Goal: Task Accomplishment & Management: Manage account settings

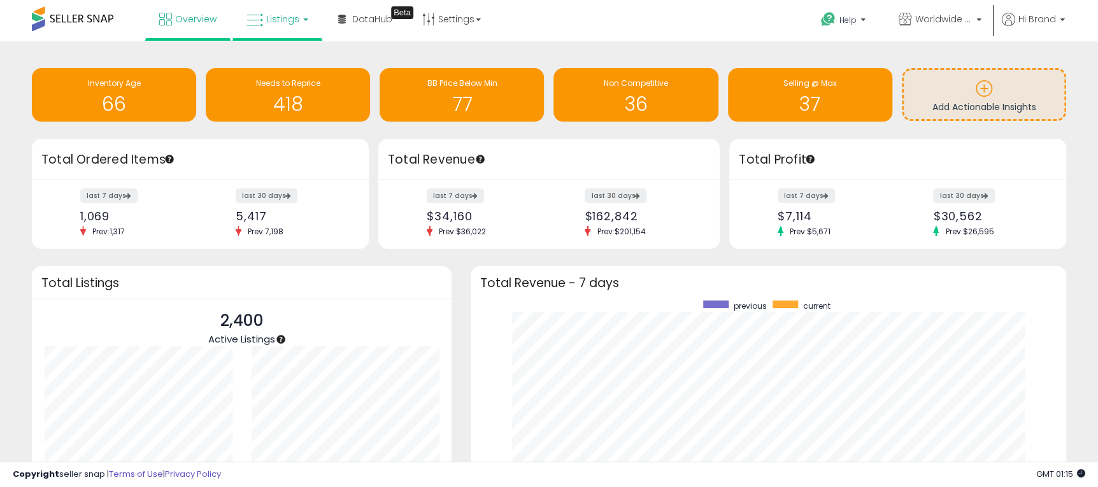
click at [273, 15] on span "Listings" at bounding box center [282, 19] width 33 height 13
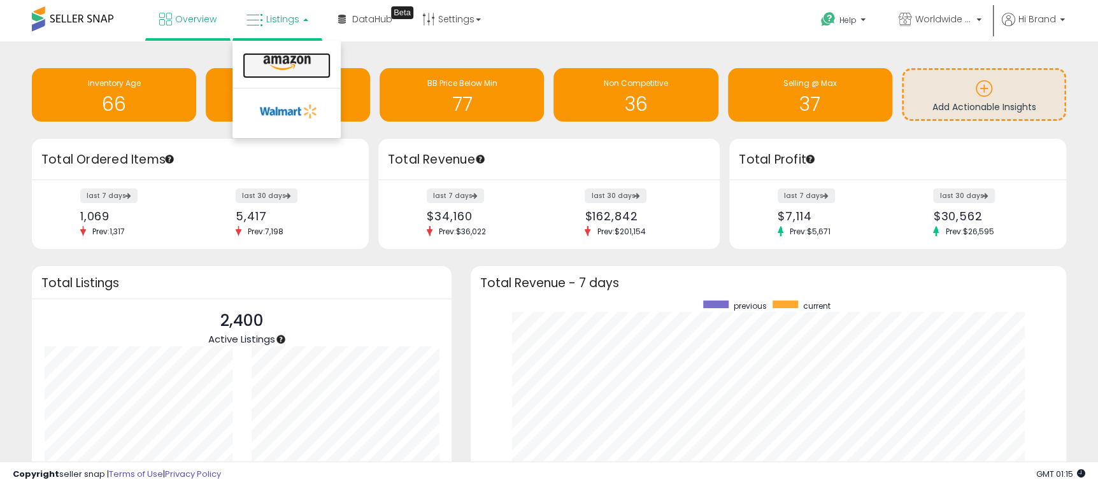
click at [289, 76] on link at bounding box center [287, 65] width 88 height 25
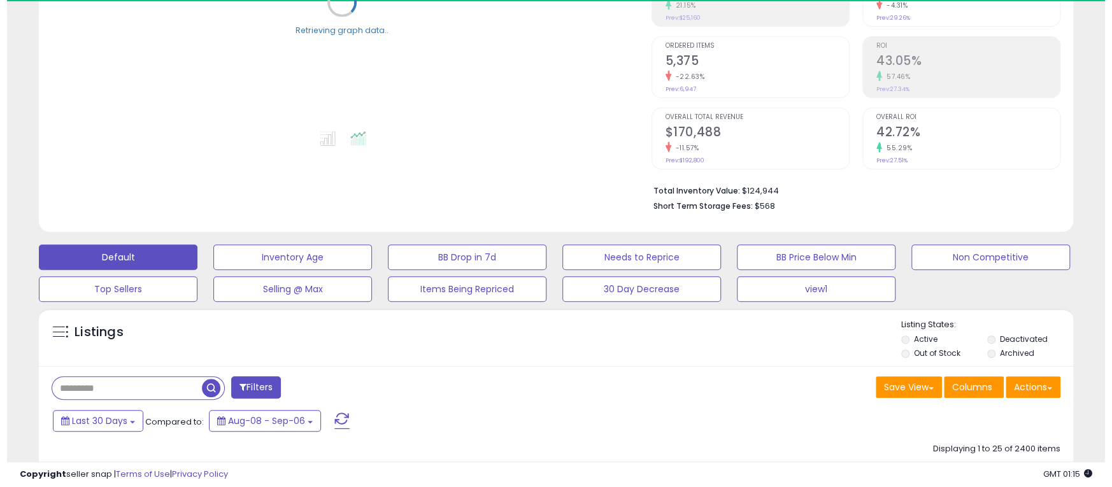
scroll to position [253, 0]
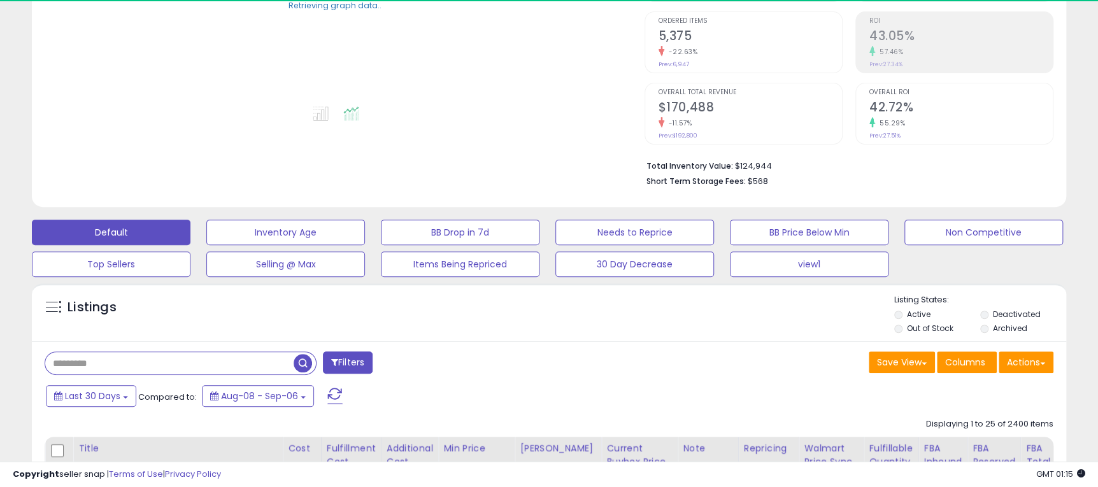
click at [113, 365] on input "text" at bounding box center [169, 363] width 248 height 22
click at [487, 371] on div "Filters" at bounding box center [292, 364] width 514 height 25
click at [211, 364] on input "text" at bounding box center [169, 363] width 248 height 22
click at [521, 367] on div "Filters" at bounding box center [292, 364] width 514 height 25
click at [350, 366] on button "Filters" at bounding box center [348, 363] width 50 height 22
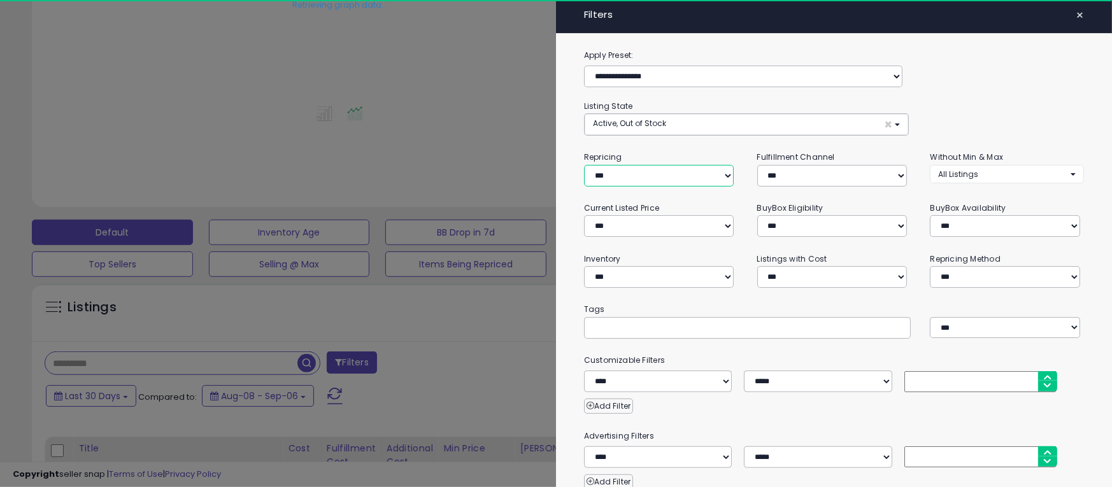
click at [673, 173] on select "**********" at bounding box center [659, 176] width 150 height 22
select select "***"
click at [584, 165] on select "**********" at bounding box center [659, 176] width 150 height 22
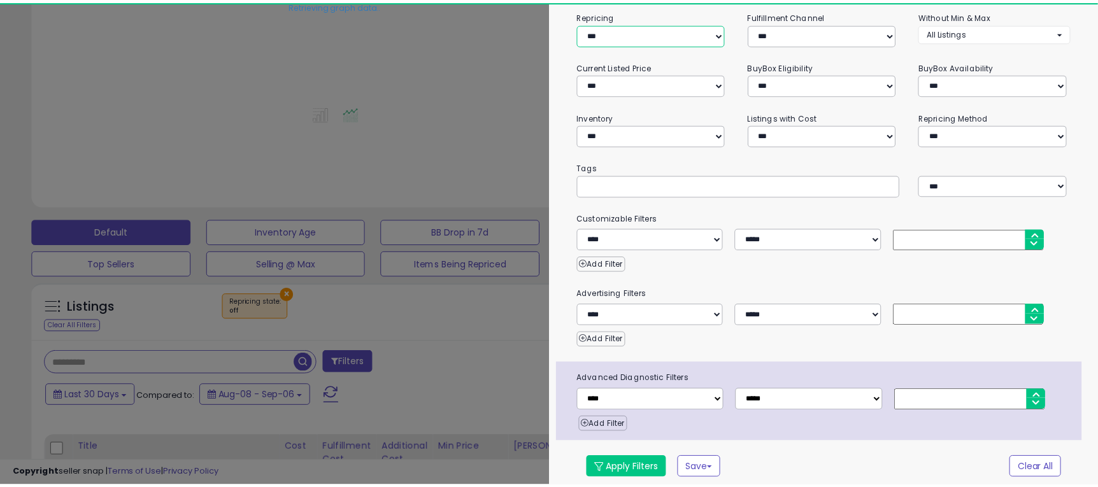
scroll to position [145, 0]
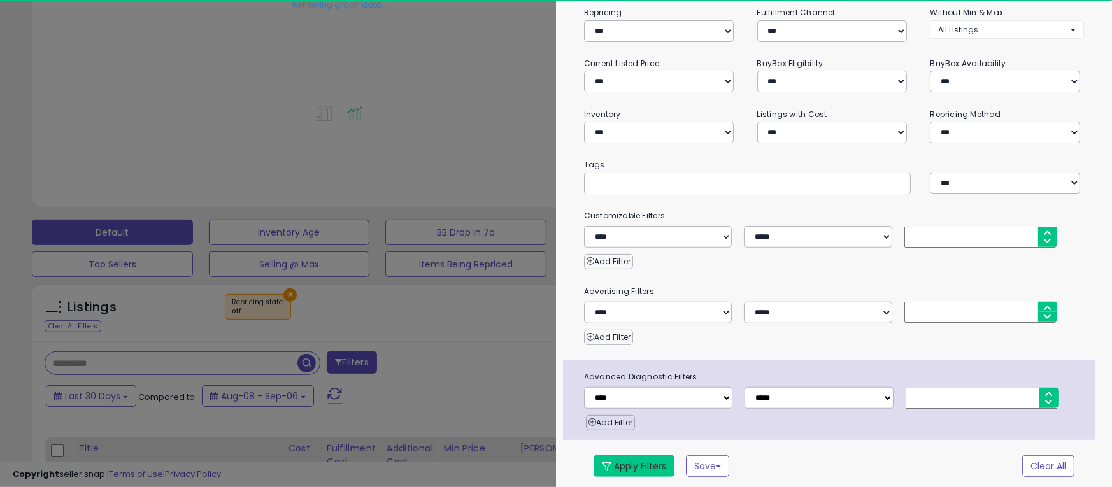
click at [641, 461] on button "Apply Filters" at bounding box center [634, 466] width 81 height 22
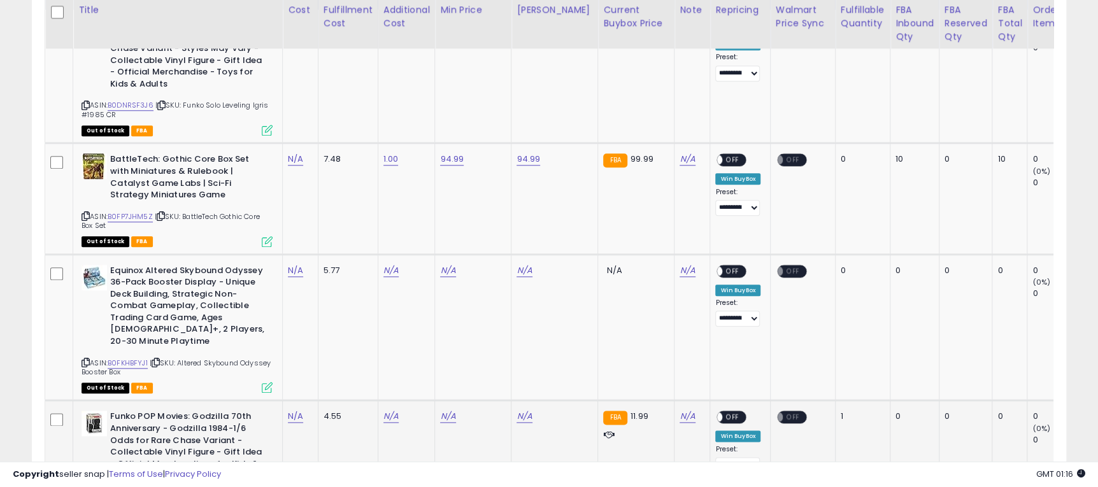
scroll to position [635, 0]
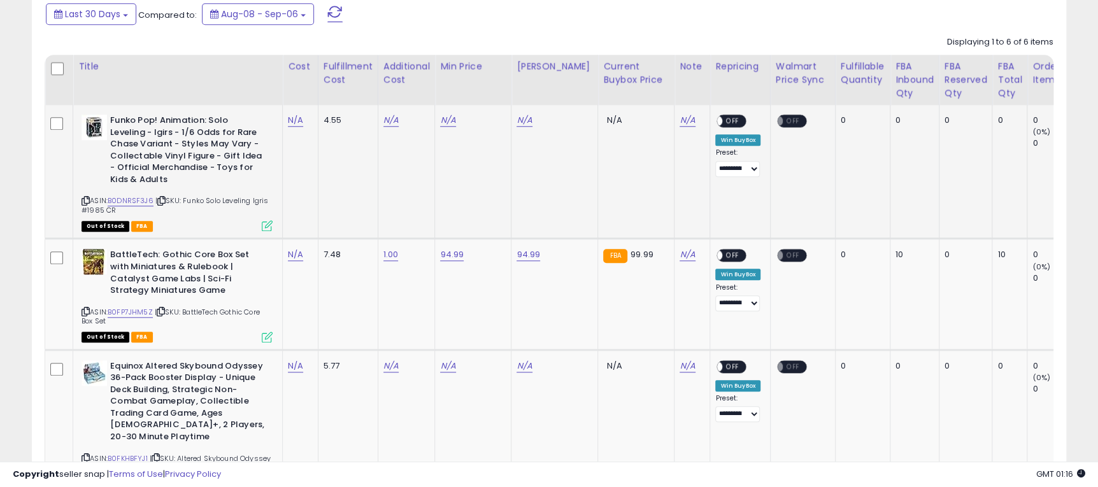
drag, startPoint x: 187, startPoint y: 202, endPoint x: 203, endPoint y: 210, distance: 17.7
click at [203, 210] on div "ASIN: B0DNRSF3J6 | SKU: Funko Solo Leveling Igris #1985 CR Out of Stock FBA" at bounding box center [177, 172] width 191 height 115
copy span "Funko Solo Leveling Igris #1985 CR"
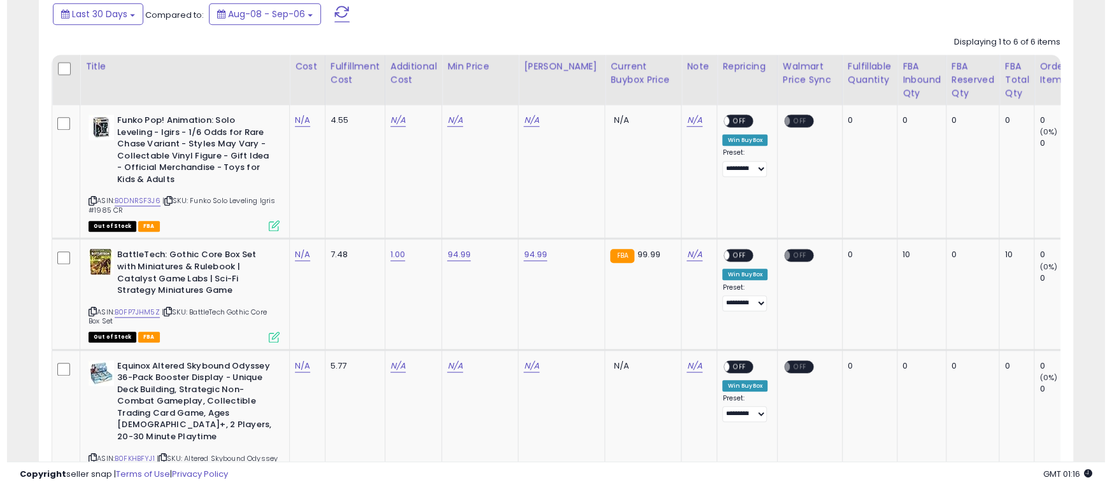
scroll to position [261, 599]
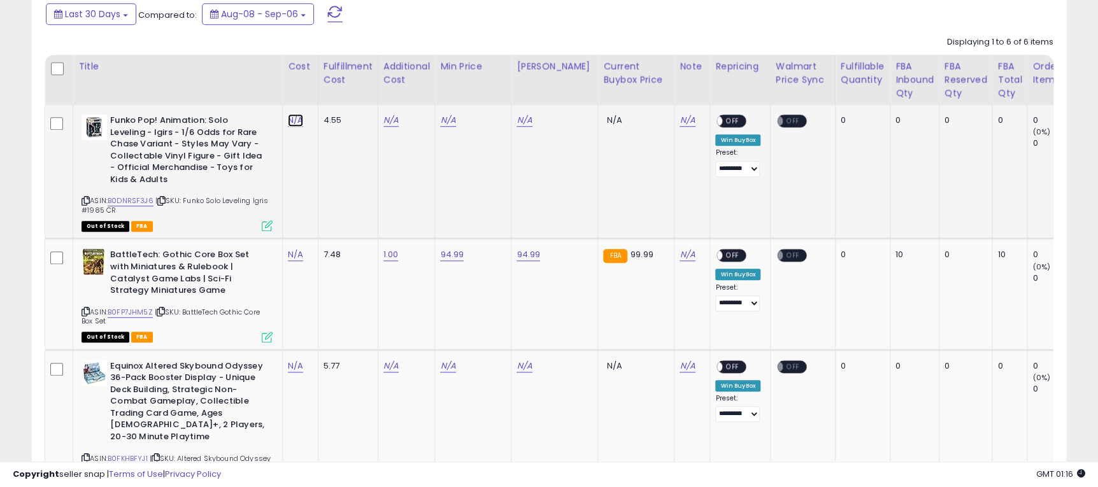
click at [294, 117] on link "N/A" at bounding box center [295, 120] width 15 height 13
type input "*"
click button "submit" at bounding box center [330, 88] width 22 height 19
click at [388, 123] on link "N/A" at bounding box center [390, 120] width 15 height 13
type input "*"
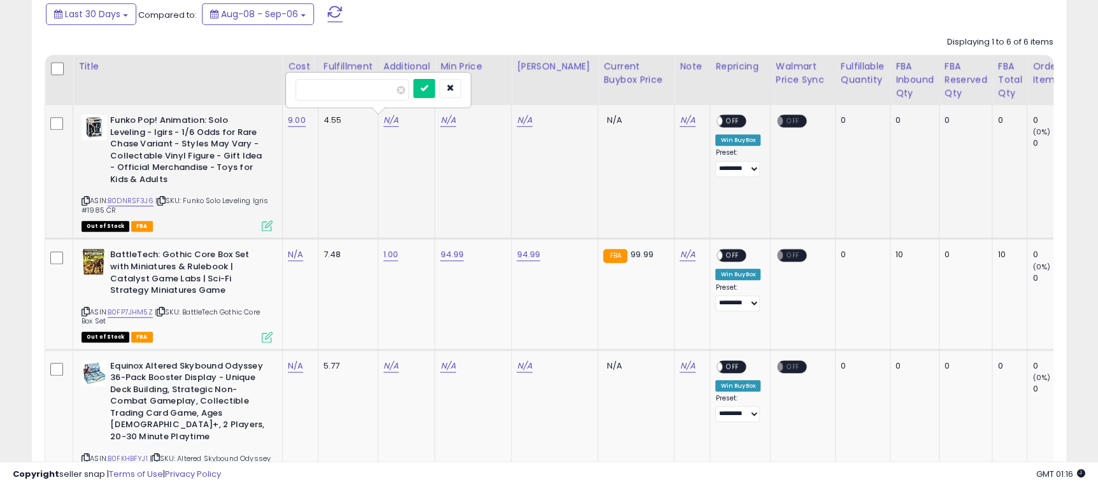
click button "submit" at bounding box center [424, 88] width 22 height 19
click at [448, 120] on link "N/A" at bounding box center [447, 120] width 15 height 13
type input "*****"
click button "submit" at bounding box center [482, 88] width 22 height 19
click at [528, 122] on link "N/A" at bounding box center [524, 120] width 15 height 13
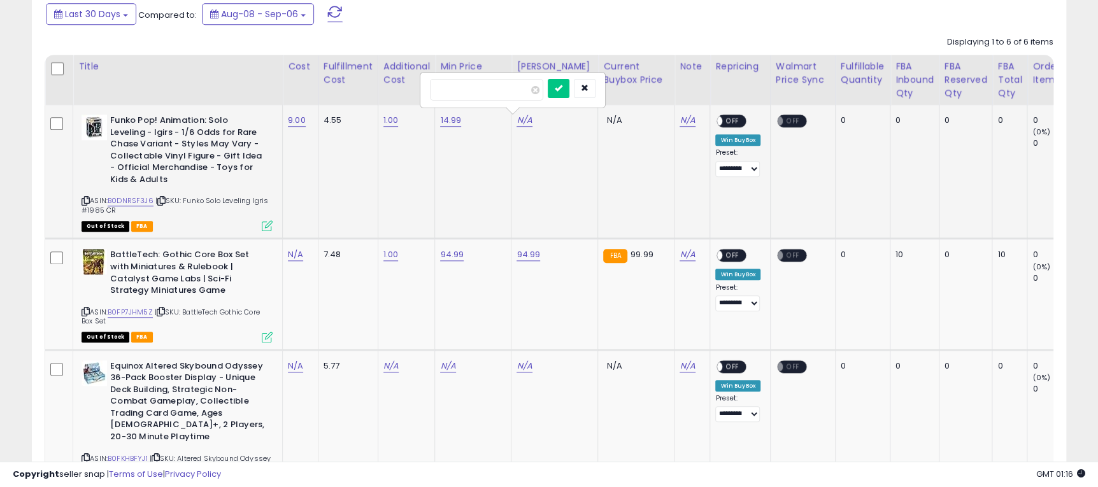
type input "*****"
click button "submit" at bounding box center [559, 88] width 22 height 19
click at [726, 123] on span "OFF" at bounding box center [733, 121] width 20 height 11
click at [267, 225] on icon at bounding box center [267, 225] width 11 height 11
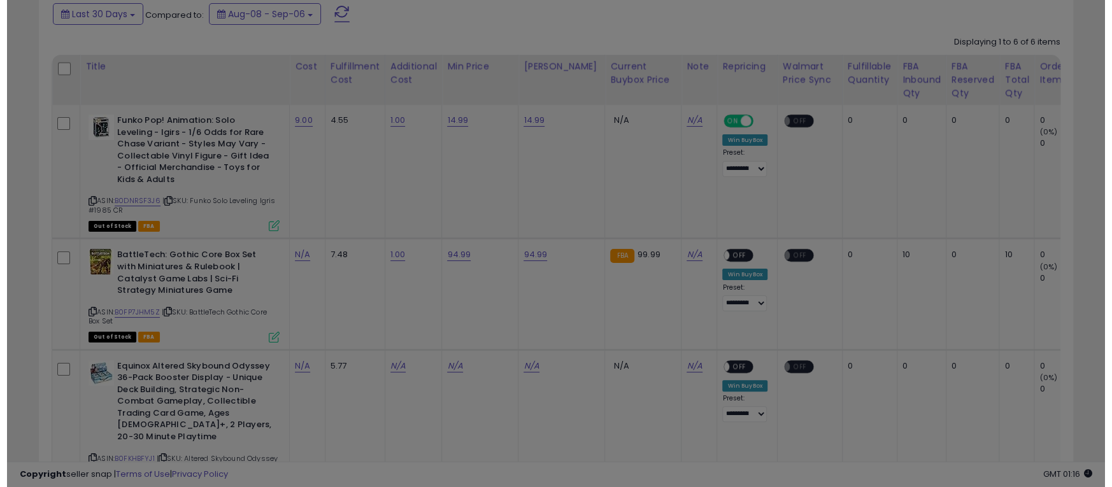
scroll to position [261, 608]
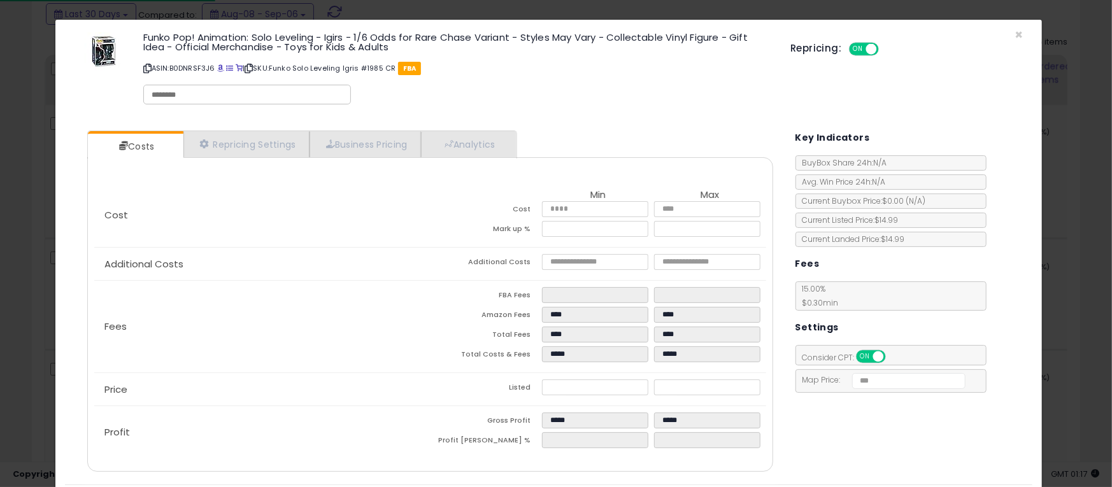
click at [380, 157] on div "Cost Min Max Cost **** **** Mark up % ****** ****** Additional Costs Additional…" at bounding box center [430, 314] width 686 height 315
click at [380, 143] on link "Business Pricing" at bounding box center [365, 144] width 111 height 26
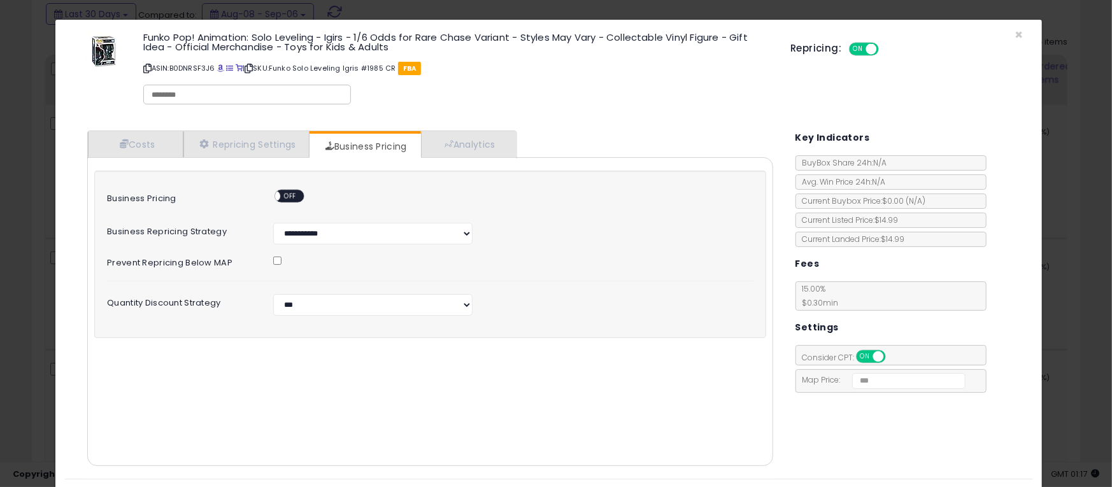
click at [284, 199] on div "ON OFF" at bounding box center [269, 196] width 30 height 11
click at [287, 197] on span "OFF" at bounding box center [291, 196] width 20 height 11
click at [353, 306] on select "**********" at bounding box center [372, 305] width 199 height 22
select select "*******"
click at [273, 294] on select "**********" at bounding box center [372, 305] width 199 height 22
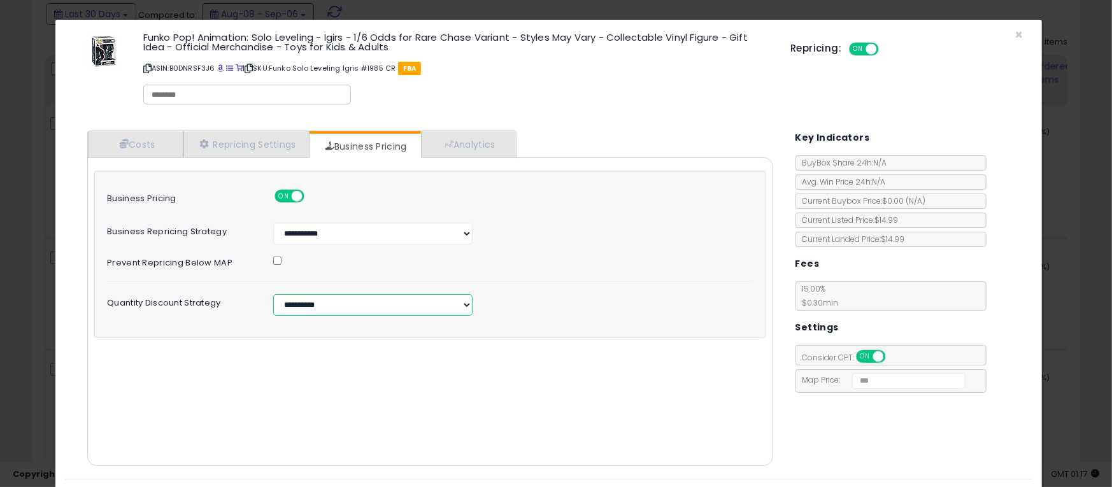
scroll to position [32, 0]
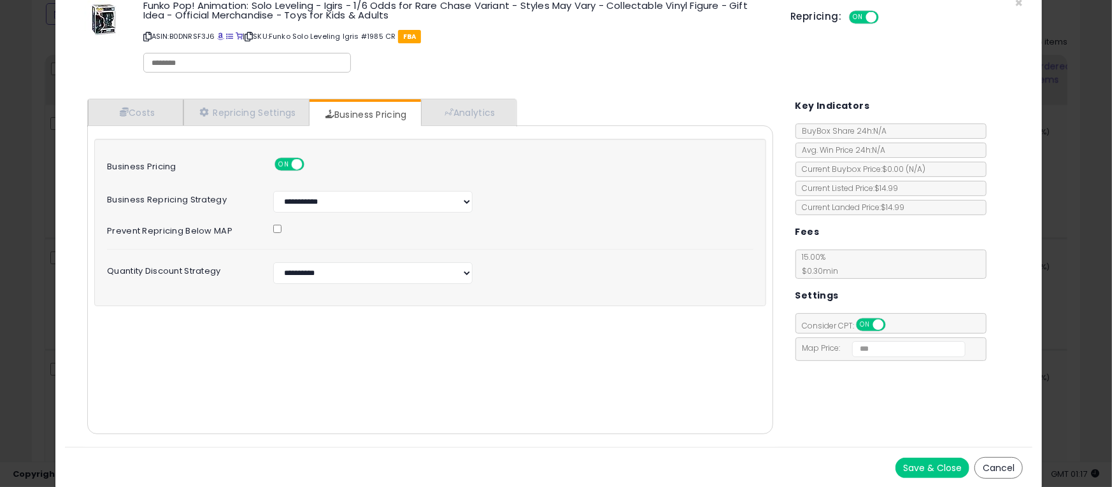
click at [896, 459] on button "Save & Close" at bounding box center [933, 468] width 74 height 20
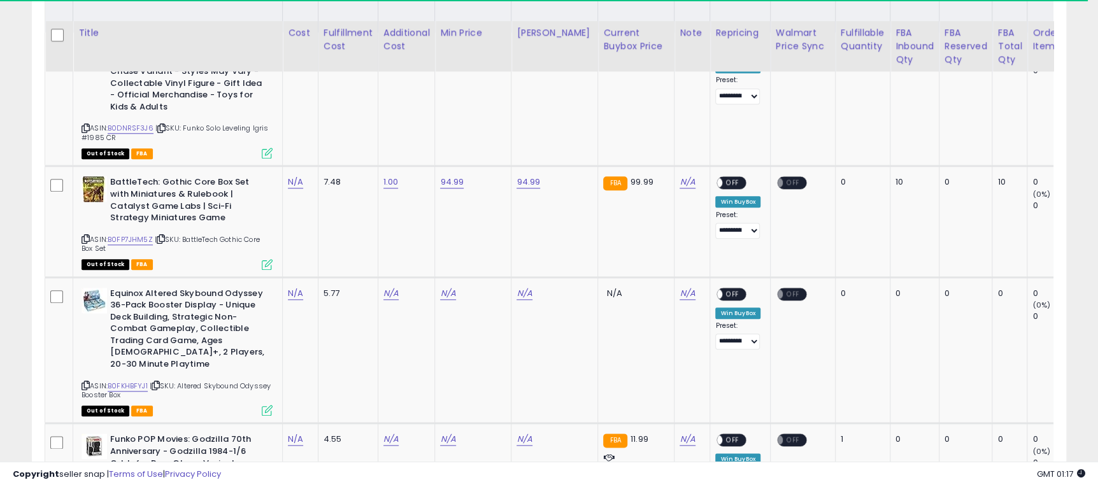
scroll to position [731, 0]
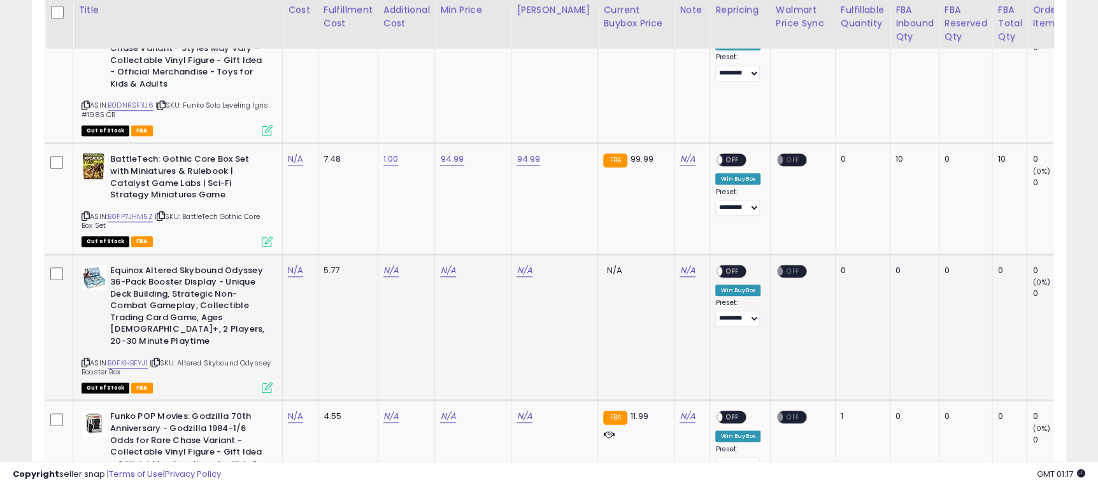
drag, startPoint x: 183, startPoint y: 354, endPoint x: 217, endPoint y: 362, distance: 34.1
click at [217, 362] on div "ASIN: B0FKHBFYJ1 | SKU: Altered Skybound Odyssey Booster Box Out of Stock FBA" at bounding box center [177, 328] width 191 height 127
copy span "Altered Skybound Odyssey Booster Box"
click at [448, 274] on link "N/A" at bounding box center [447, 270] width 15 height 13
type input "******"
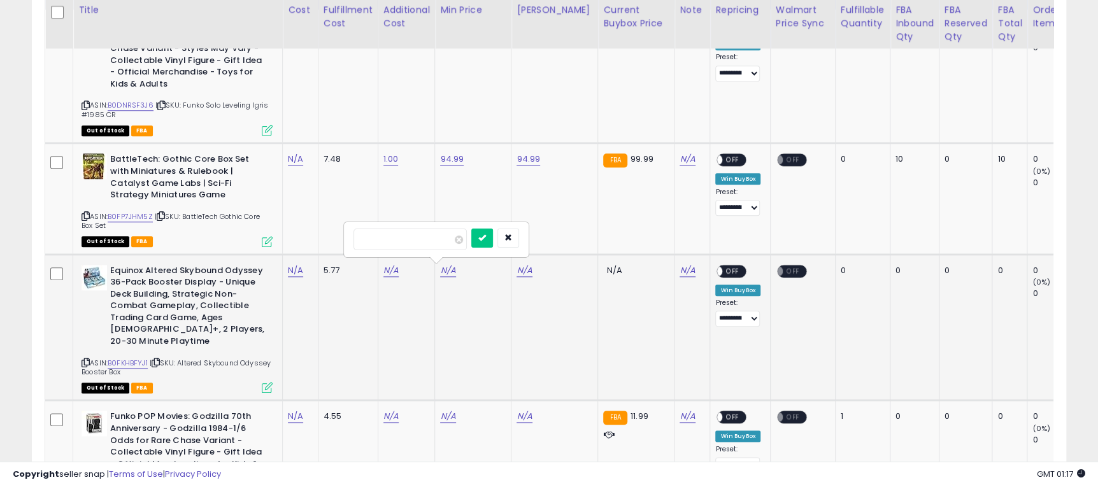
click button "submit" at bounding box center [482, 238] width 22 height 19
click at [527, 271] on link "N/A" at bounding box center [524, 270] width 15 height 13
type input "******"
click button "submit" at bounding box center [559, 238] width 22 height 19
drag, startPoint x: 180, startPoint y: 352, endPoint x: 204, endPoint y: 361, distance: 25.0
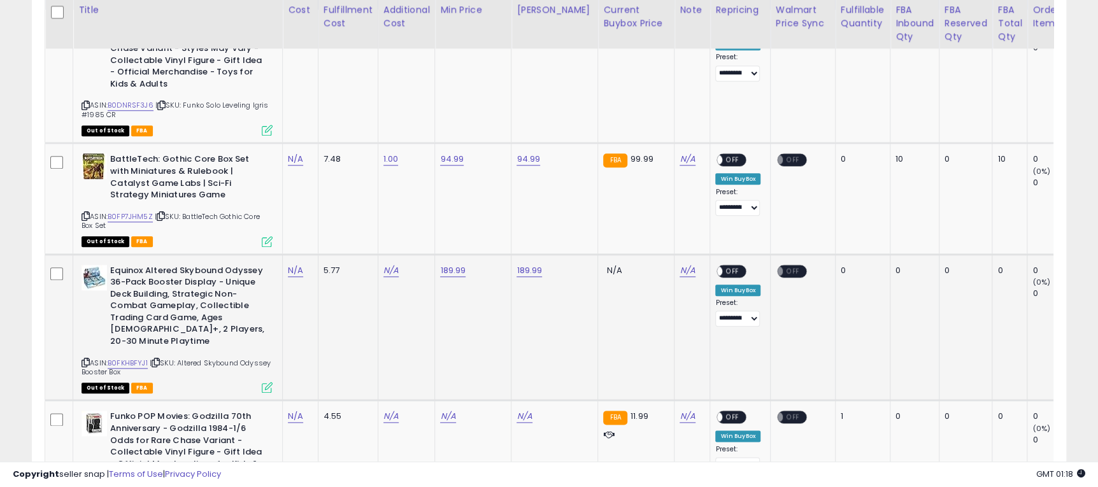
click at [204, 361] on div "ASIN: B0FKHBFYJ1 | SKU: Altered Skybound Odyssey Booster Box Out of Stock FBA" at bounding box center [177, 328] width 191 height 127
copy span "Altered Skybound Odyssey Booster Box"
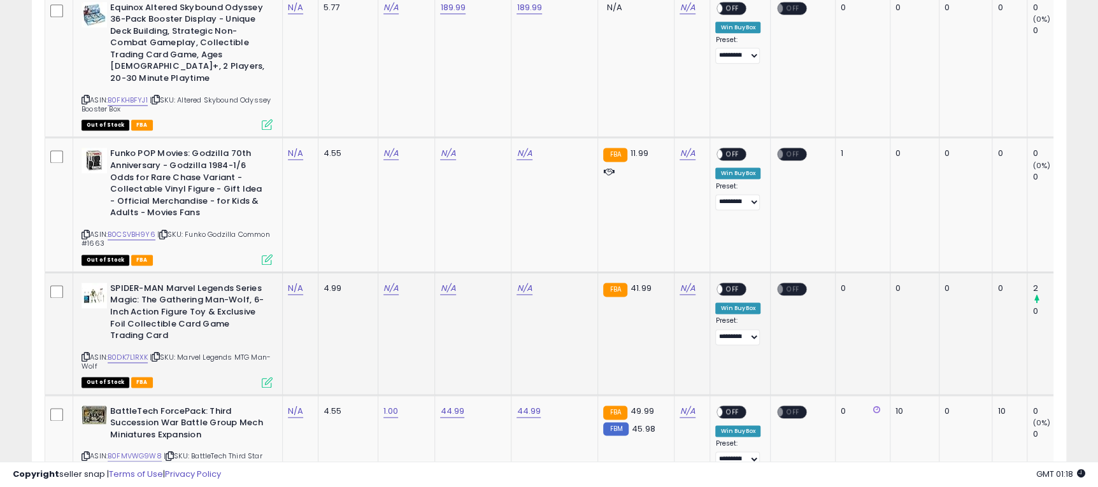
scroll to position [1017, 0]
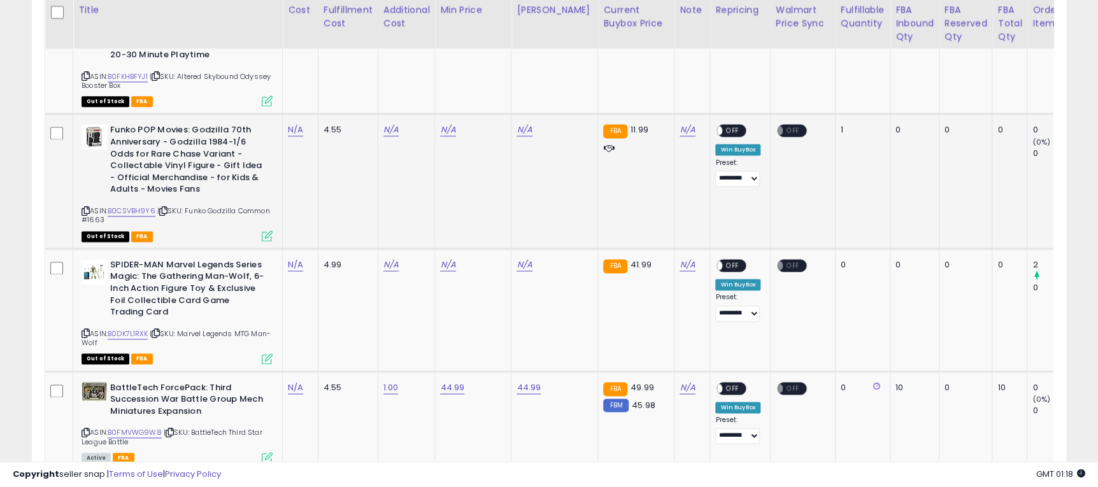
drag, startPoint x: 189, startPoint y: 202, endPoint x: 262, endPoint y: 206, distance: 74.0
click at [262, 206] on div "ASIN: B0CSVBH9Y6 | SKU: Funko Godzilla Common #1663 Out of Stock FBA" at bounding box center [177, 181] width 191 height 115
copy span "Funko Godzilla Common #1663"
click at [452, 124] on link "N/A" at bounding box center [447, 130] width 15 height 13
type input "*****"
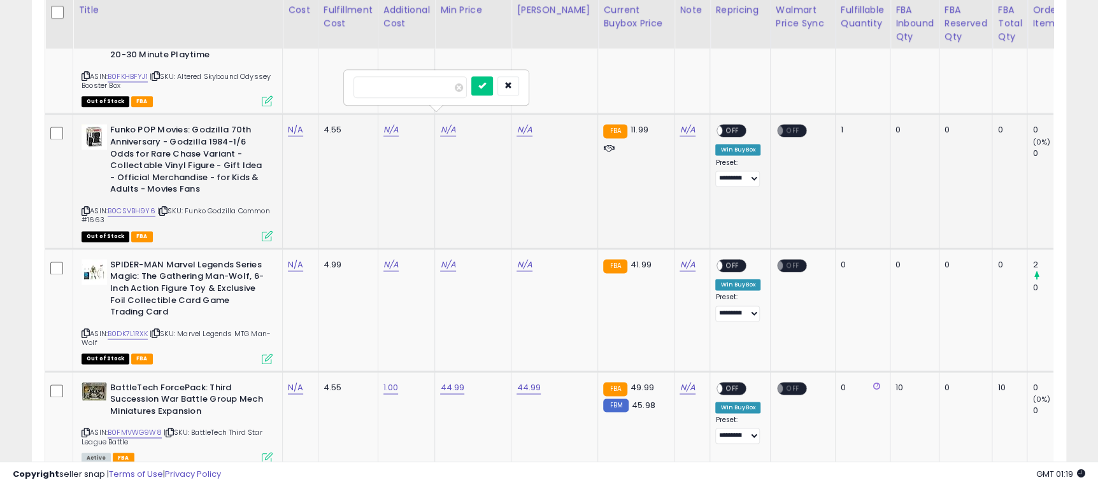
click button "submit" at bounding box center [482, 85] width 22 height 19
click at [524, 124] on link "N/A" at bounding box center [524, 130] width 15 height 13
type input "*****"
click button "submit" at bounding box center [559, 85] width 22 height 19
drag, startPoint x: 183, startPoint y: 324, endPoint x: 234, endPoint y: 330, distance: 51.3
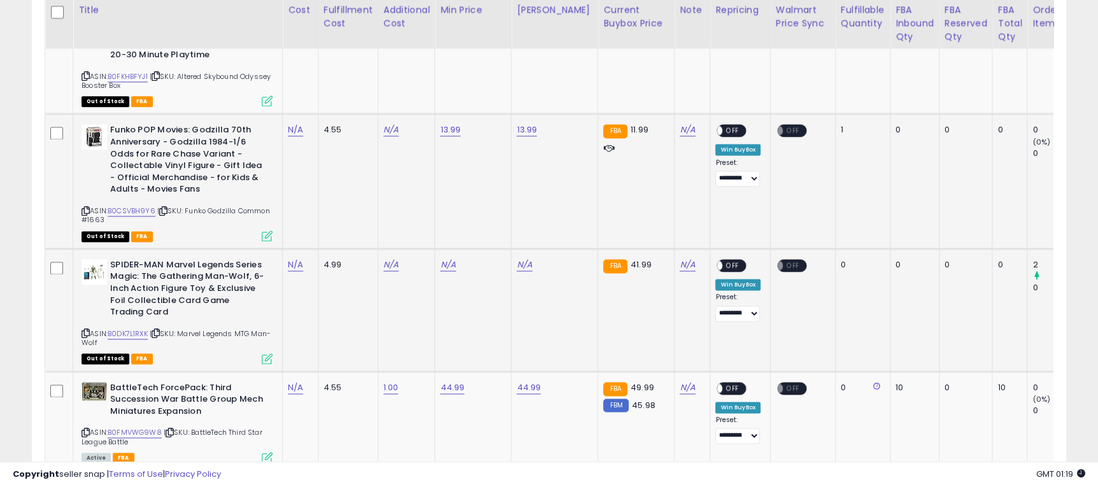
click at [234, 330] on div "ASIN: B0DK7L1RXK | SKU: Marvel Legends MTG Man-Wolf Out of Stock FBA" at bounding box center [177, 311] width 191 height 104
copy span "Marvel Legends MTG Man-Wolf"
click at [451, 259] on link "N/A" at bounding box center [447, 265] width 15 height 13
type input "*****"
click button "submit" at bounding box center [482, 220] width 22 height 19
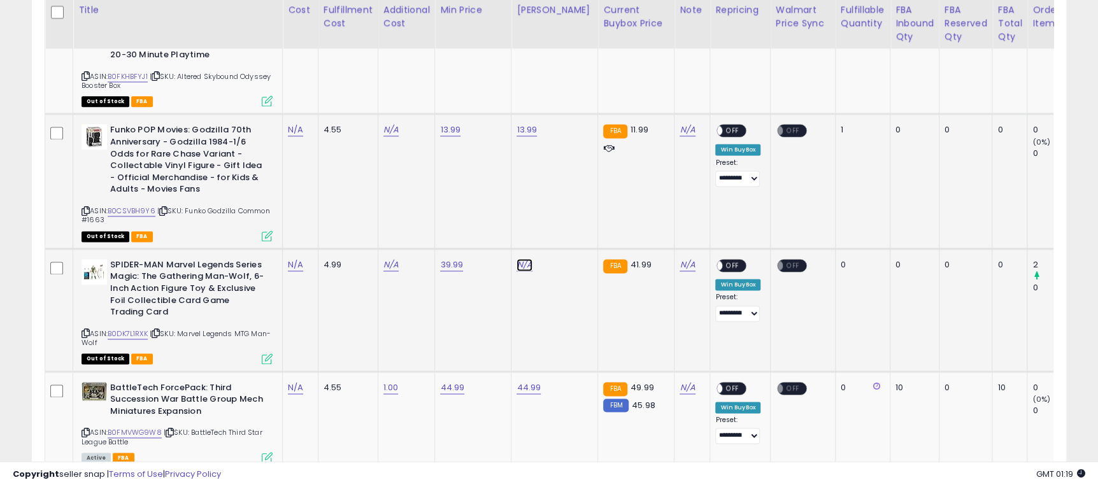
click at [523, 259] on link "N/A" at bounding box center [524, 265] width 15 height 13
type input "*****"
click button "submit" at bounding box center [559, 220] width 22 height 19
drag, startPoint x: 182, startPoint y: 324, endPoint x: 321, endPoint y: 222, distance: 172.8
click at [248, 333] on div "ASIN: B0DK7L1RXK | SKU: Marvel Legends MTG Man-Wolf Out of Stock FBA" at bounding box center [177, 311] width 191 height 104
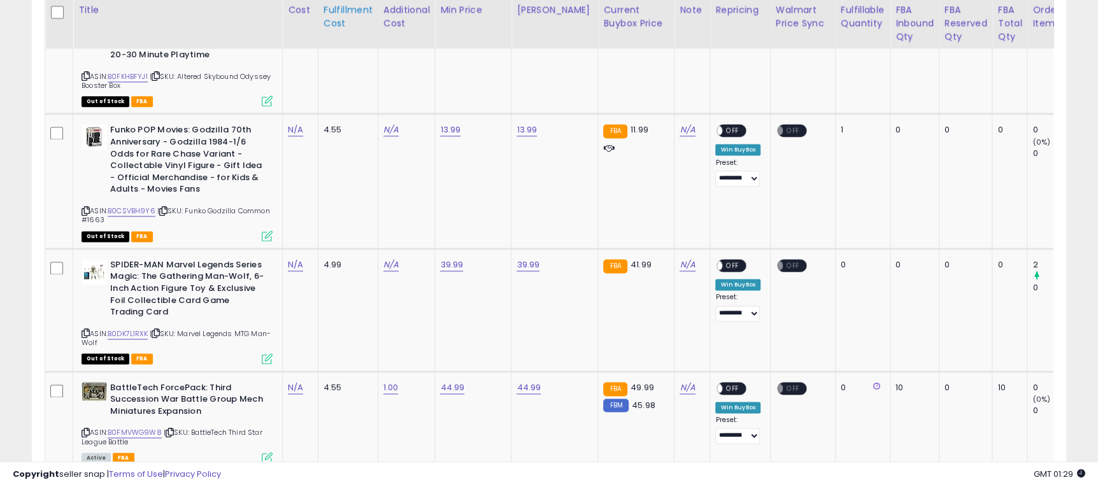
copy span "Marvel Legends MTG Man-Wolf"
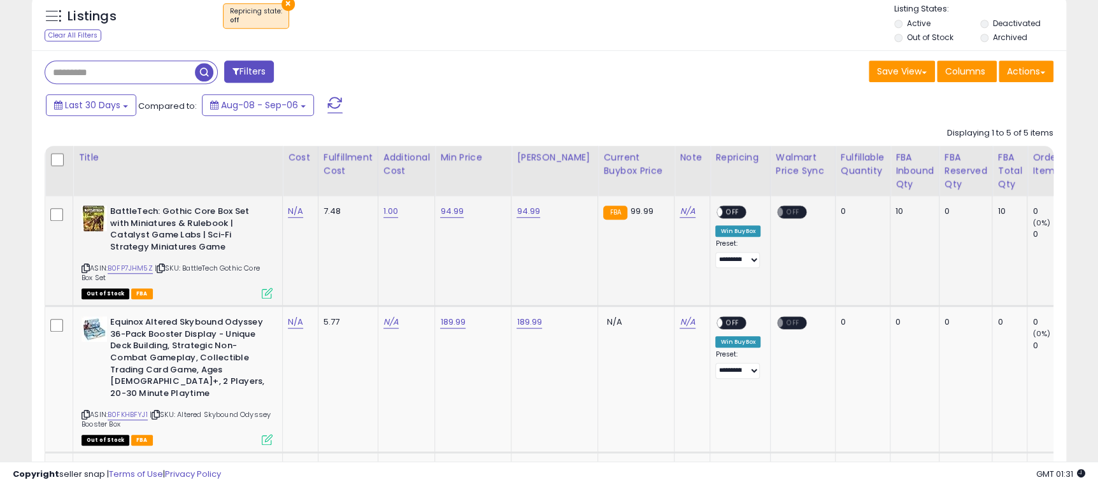
scroll to position [572, 0]
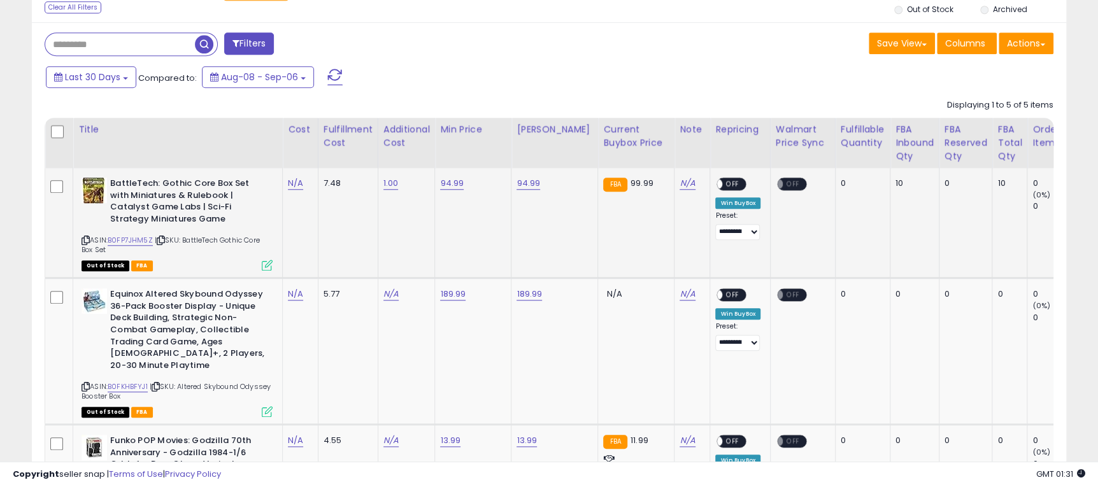
drag, startPoint x: 185, startPoint y: 240, endPoint x: 204, endPoint y: 250, distance: 20.8
click at [204, 250] on div "ASIN: B0FP7JHM5Z | SKU: BattleTech Gothic Core Box Set Out of Stock FBA" at bounding box center [177, 224] width 191 height 92
copy span "BattleTech Gothic Core Box Set"
drag, startPoint x: 182, startPoint y: 378, endPoint x: 224, endPoint y: 387, distance: 43.0
click at [224, 387] on div "ASIN: B0FKHBFYJ1 | SKU: Altered Skybound Odyssey Booster Box Out of Stock FBA" at bounding box center [177, 352] width 191 height 127
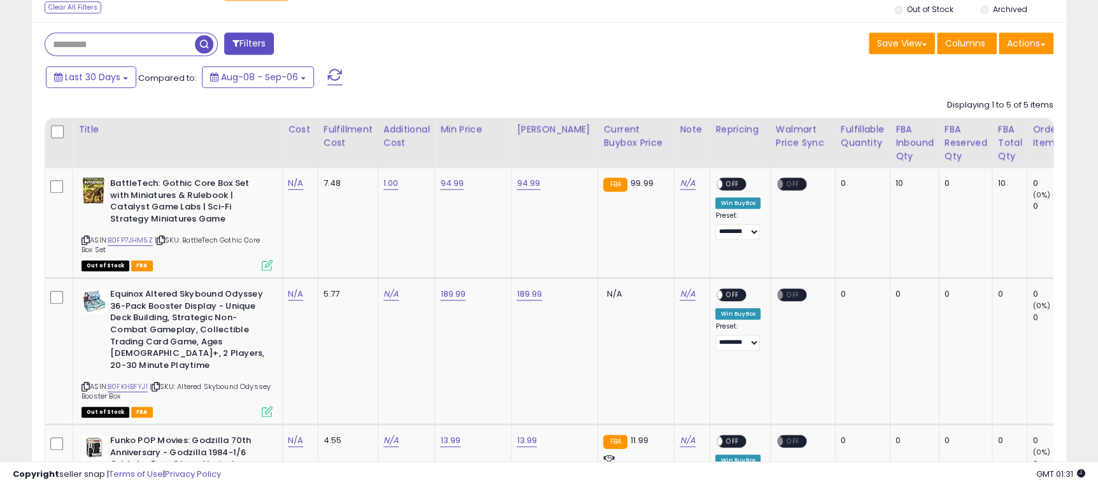
copy span "Altered Skybound Odyssey Booster Box"
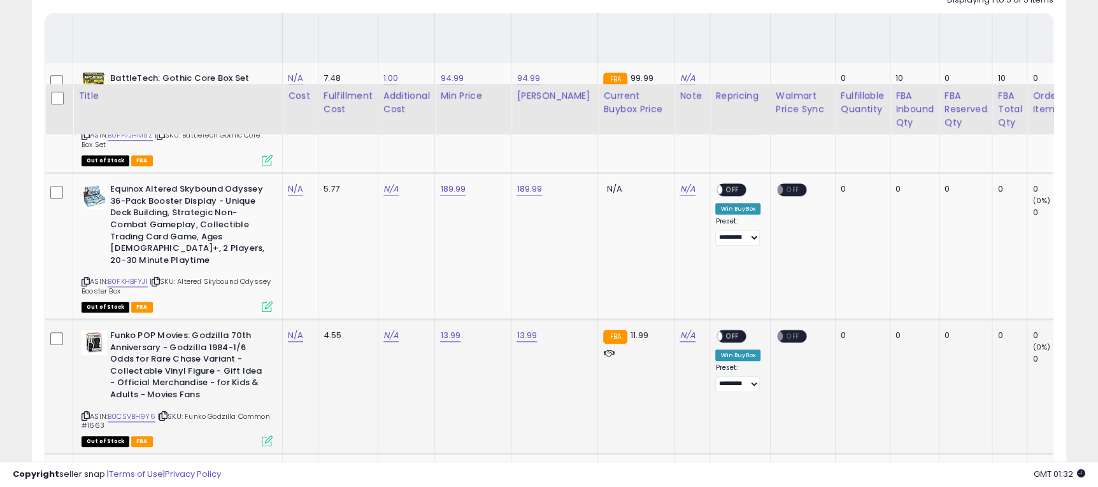
scroll to position [763, 0]
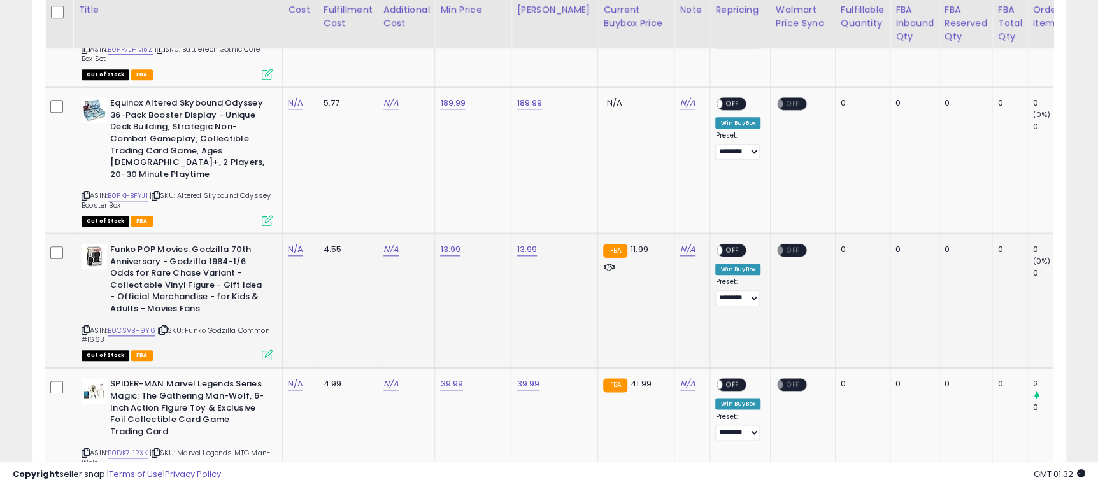
drag, startPoint x: 189, startPoint y: 322, endPoint x: 236, endPoint y: 329, distance: 46.9
click at [236, 329] on div "ASIN: B0CSVBH9Y6 | SKU: Funko Godzilla Common #1663 Out of Stock FBA" at bounding box center [177, 301] width 191 height 115
copy span "Funko Godzilla Common #1663"
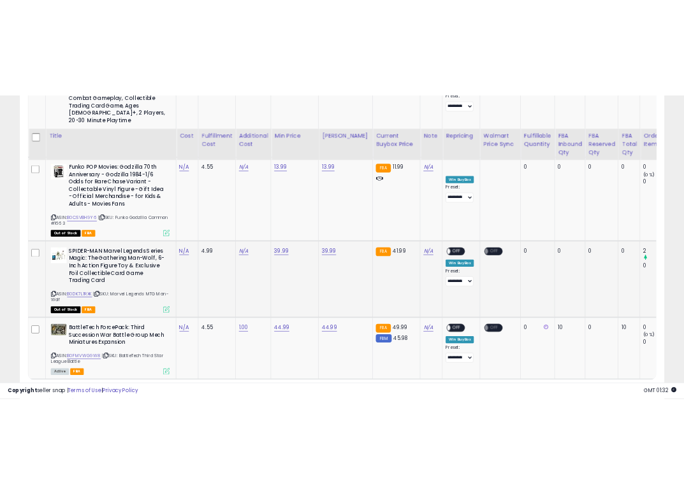
scroll to position [954, 0]
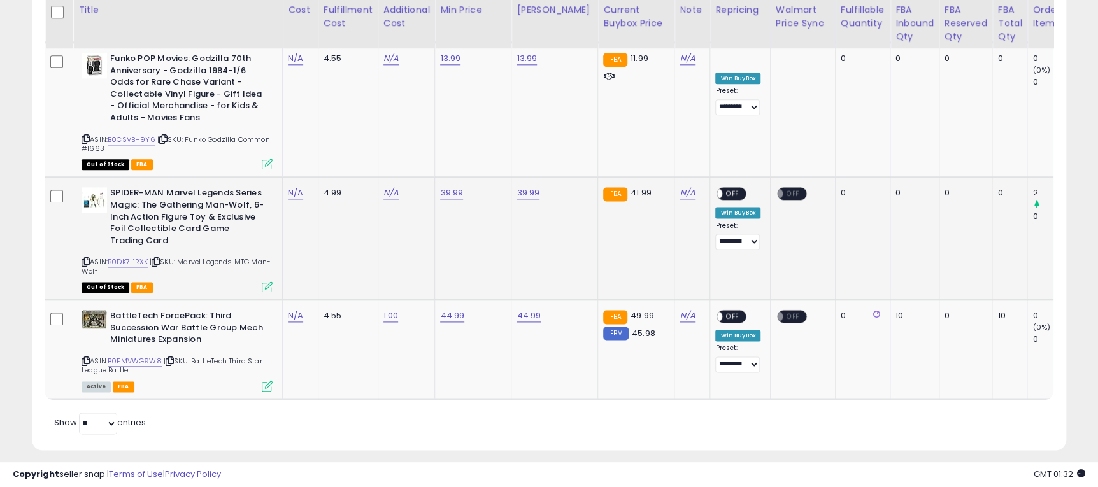
drag, startPoint x: 184, startPoint y: 250, endPoint x: 208, endPoint y: 262, distance: 26.8
click at [208, 262] on div "ASIN: B0DK7L1RXK | SKU: Marvel Legends MTG Man-Wolf Out of Stock FBA" at bounding box center [177, 239] width 191 height 104
copy span "Marvel Legends MTG Man-Wolf"
drag, startPoint x: 194, startPoint y: 350, endPoint x: 210, endPoint y: 360, distance: 18.9
click at [210, 360] on div "ASIN: B0FMVWG9W8 | SKU: BattleTech Third Star League Battle Active FBA" at bounding box center [177, 350] width 191 height 80
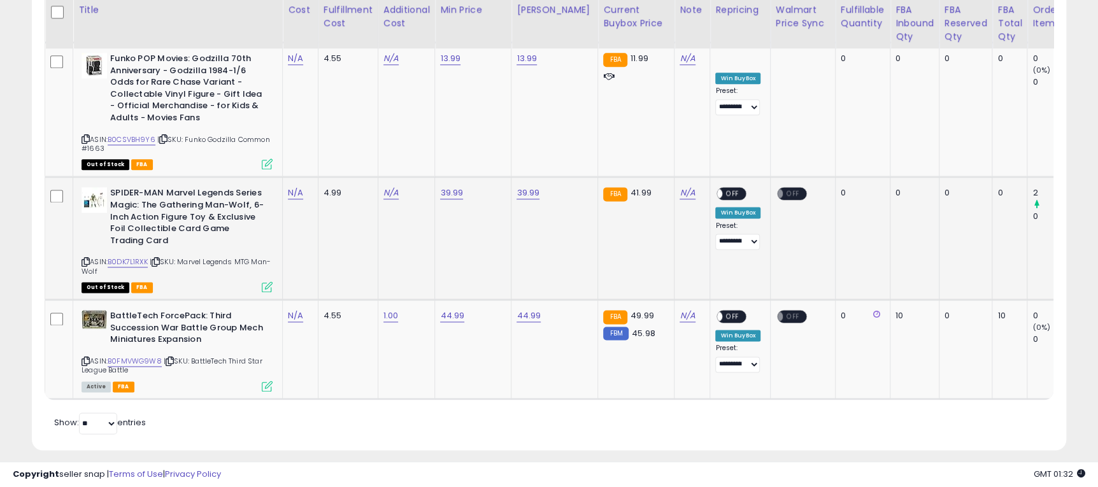
copy span "BattleTech Third Star League Battle"
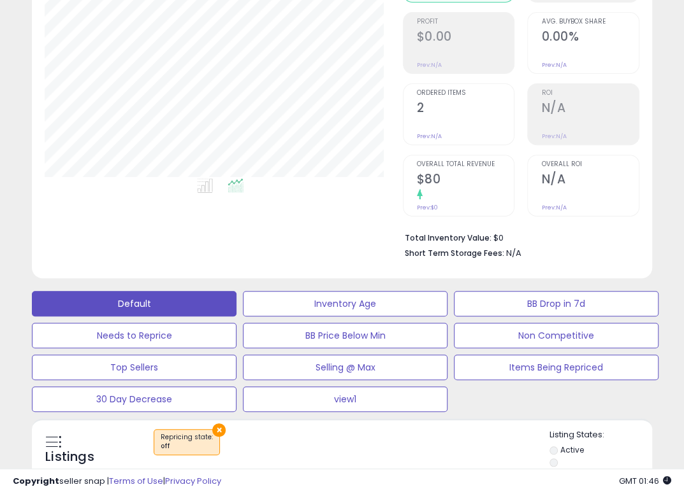
scroll to position [0, 0]
